Goal: Find specific page/section: Find specific page/section

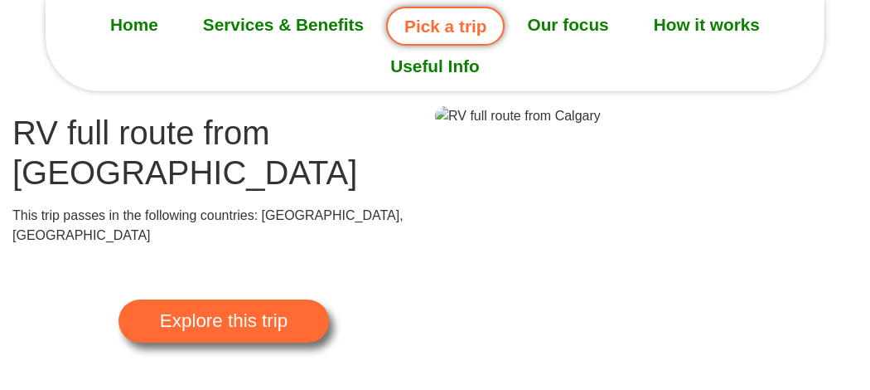
scroll to position [93, 0]
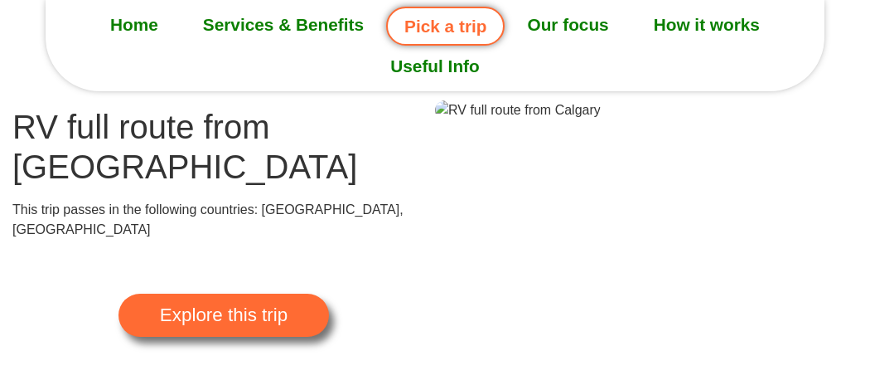
click at [184, 306] on span "Explore this trip" at bounding box center [224, 315] width 128 height 18
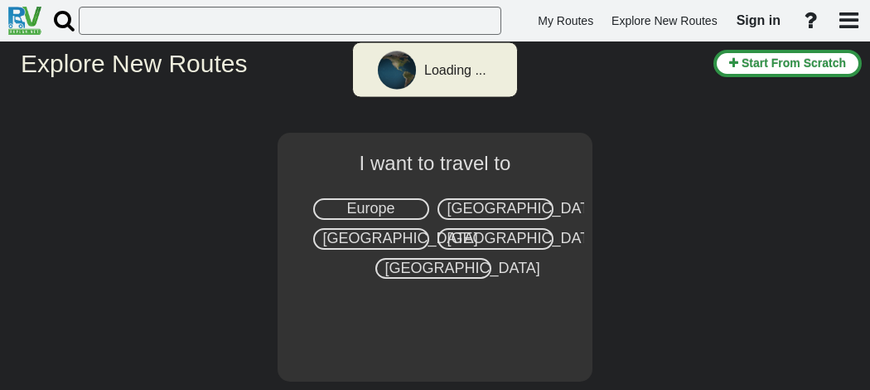
select select "number:8"
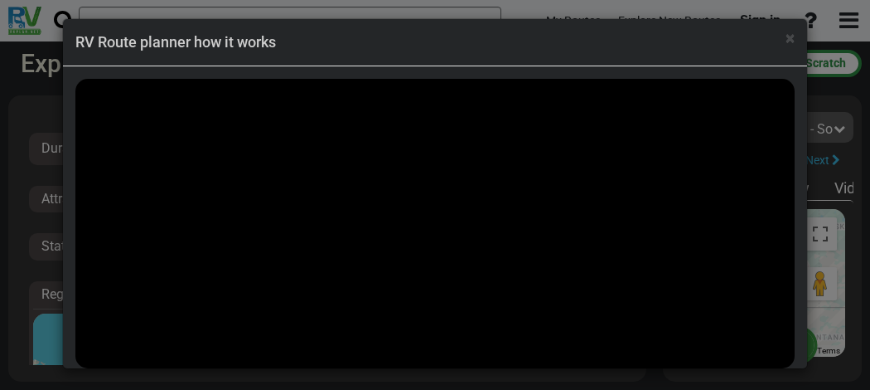
scroll to position [6, 0]
click at [18, 162] on div "× RV Route planner how it works" at bounding box center [435, 195] width 870 height 390
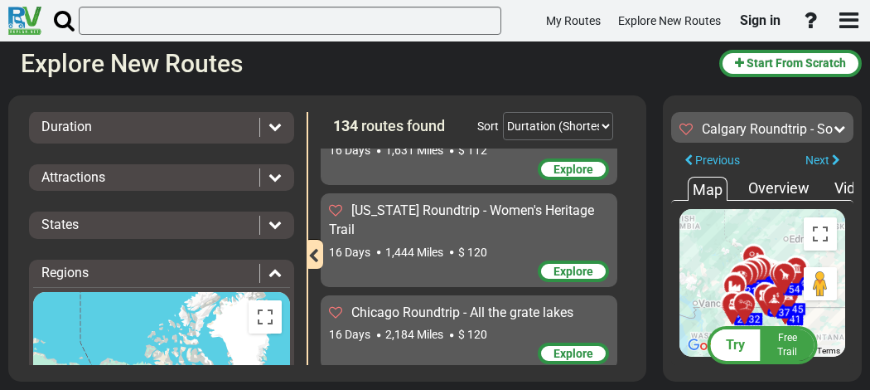
scroll to position [4736, 0]
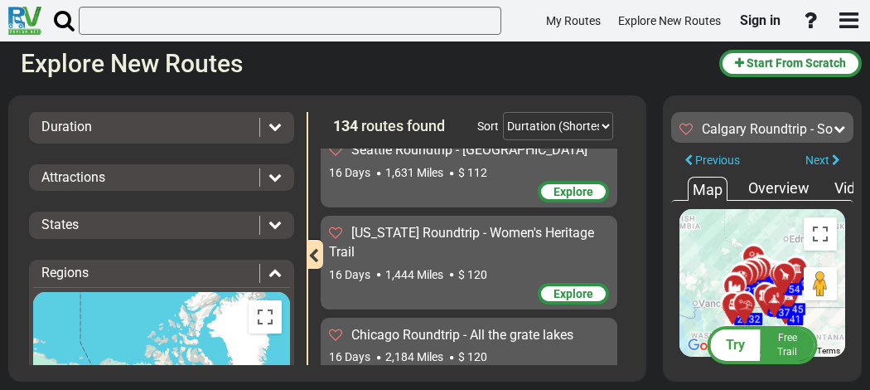
scroll to position [4673, 0]
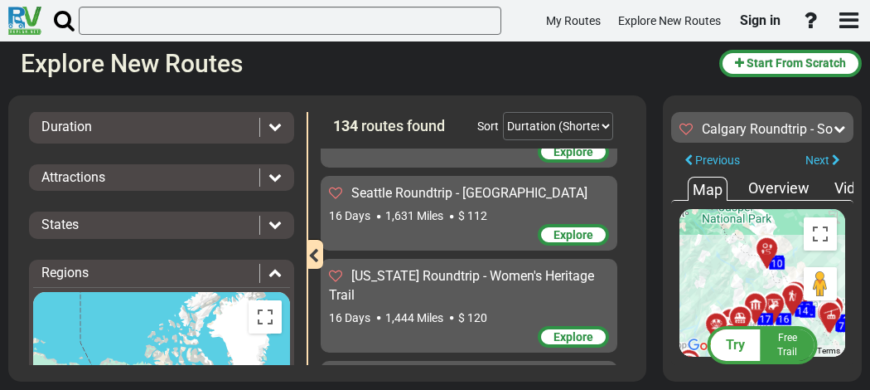
drag, startPoint x: 727, startPoint y: 259, endPoint x: 661, endPoint y: 297, distance: 75.8
click at [661, 297] on div "Filters -- Select Destination -- Europe United States Canada Australia New Zeal…" at bounding box center [435, 238] width 870 height 303
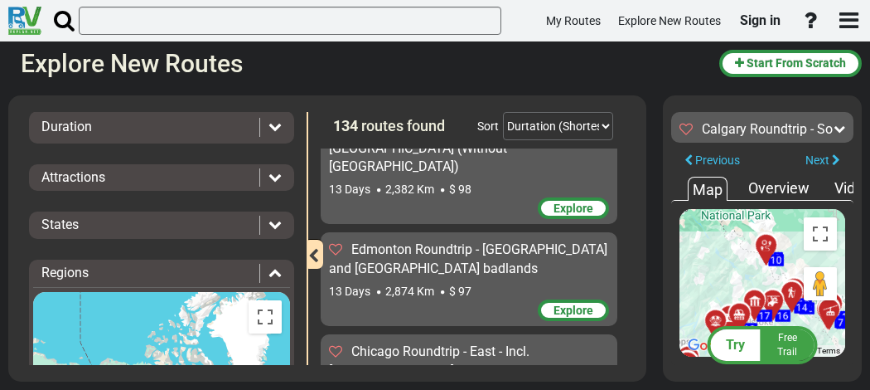
scroll to position [2800, 0]
